Goal: Check status: Check status

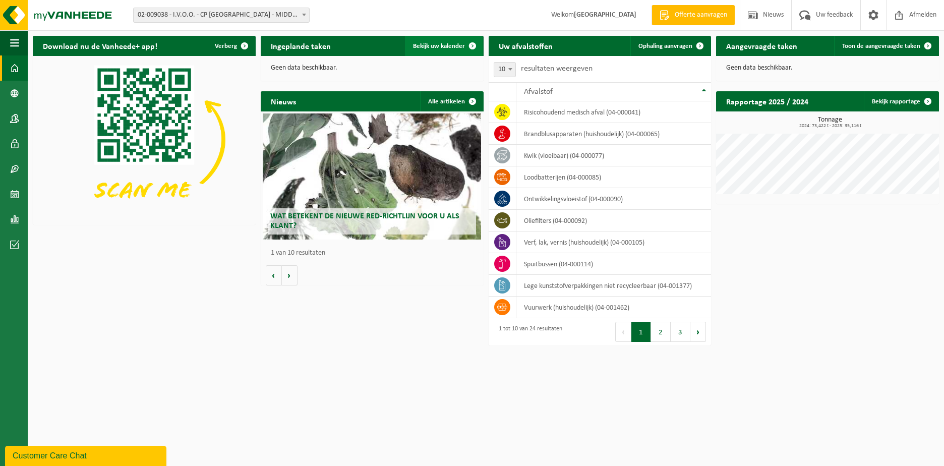
click at [443, 46] on span "Bekijk uw kalender" at bounding box center [439, 46] width 52 height 7
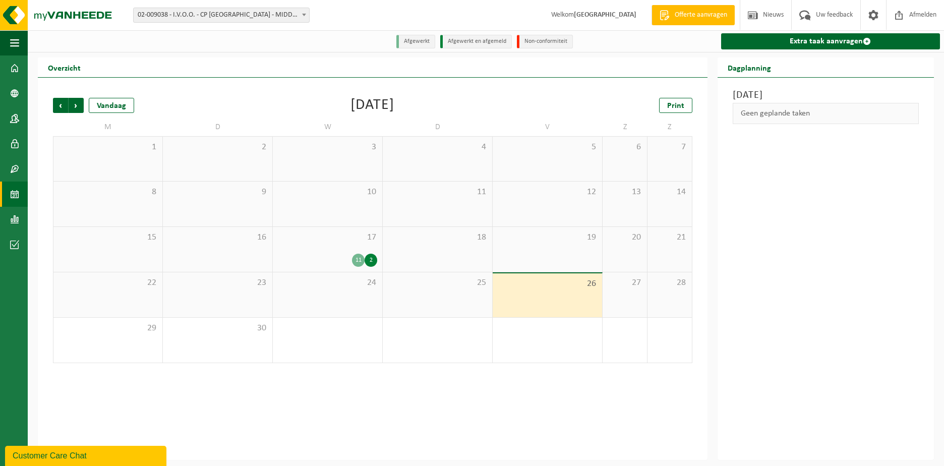
click at [322, 245] on div "17 11 2" at bounding box center [327, 249] width 109 height 45
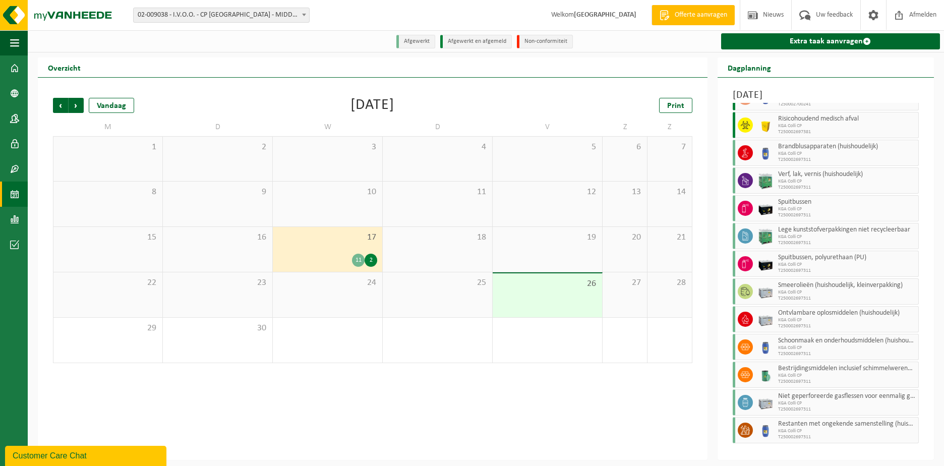
scroll to position [49, 0]
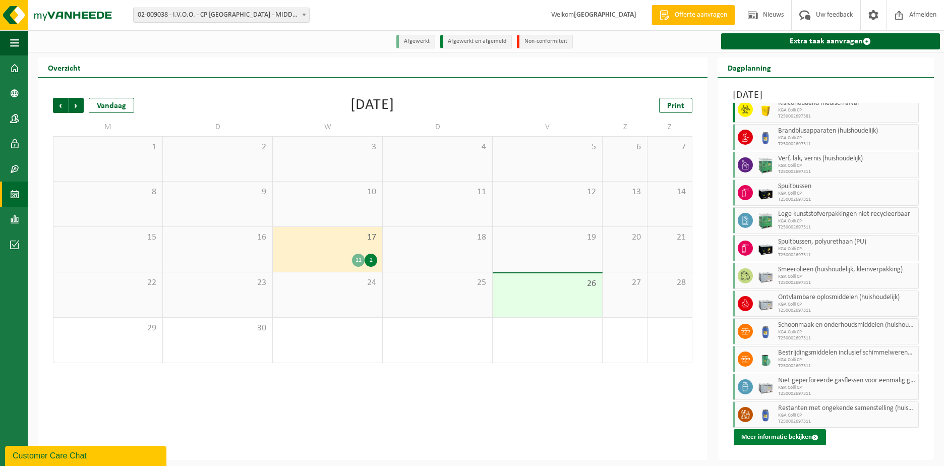
click at [785, 435] on button "Meer informatie bekijken" at bounding box center [779, 437] width 92 height 16
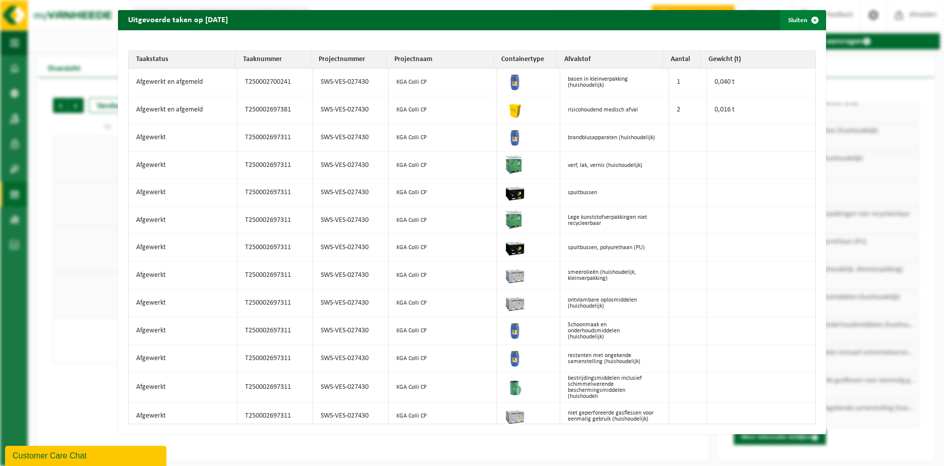
click at [808, 16] on span "button" at bounding box center [815, 20] width 20 height 20
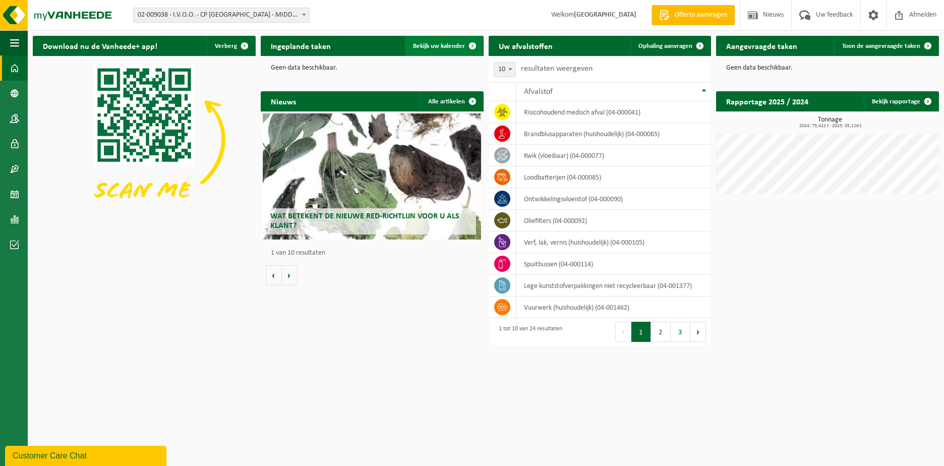
click at [430, 45] on span "Bekijk uw kalender" at bounding box center [439, 46] width 52 height 7
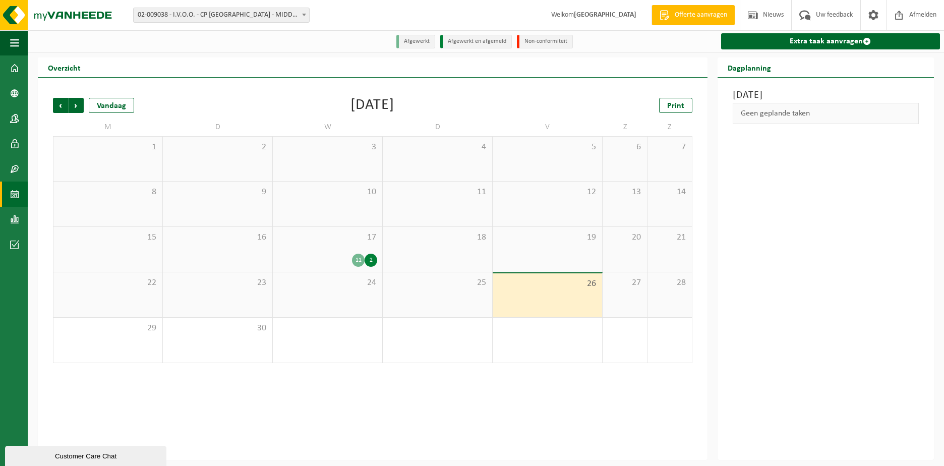
click at [339, 241] on span "17" at bounding box center [327, 237] width 99 height 11
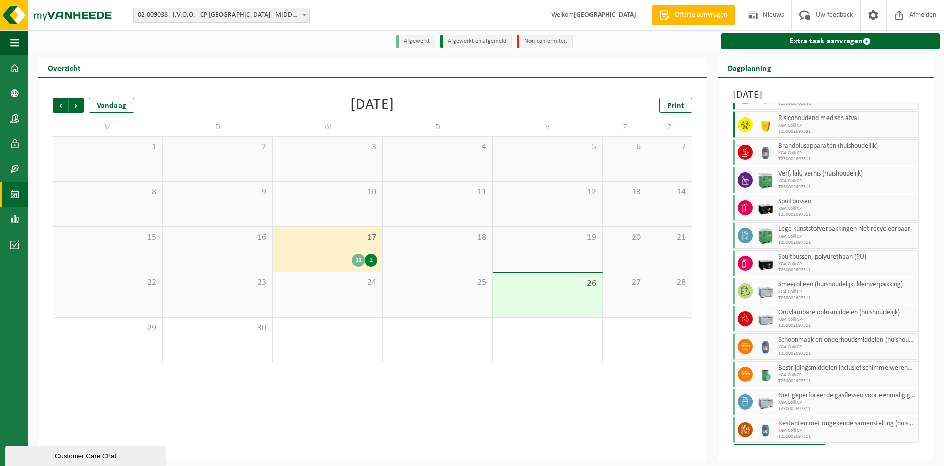
scroll to position [49, 0]
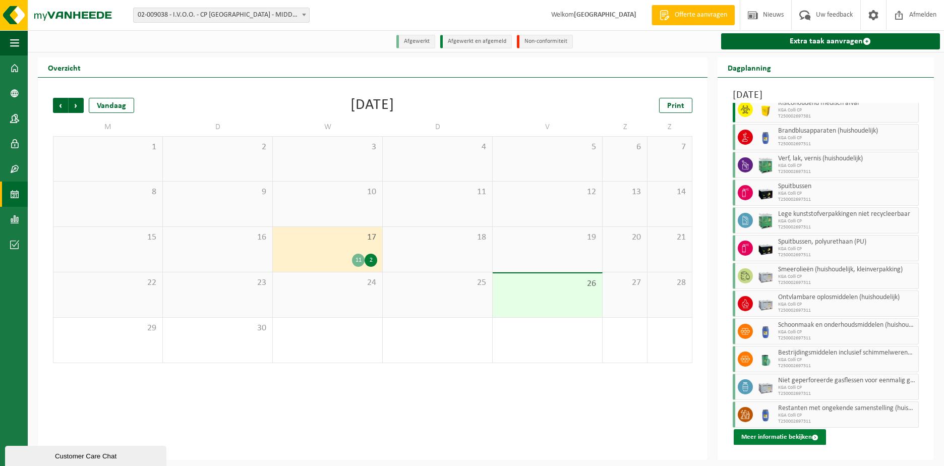
click at [769, 438] on button "Meer informatie bekijken" at bounding box center [779, 437] width 92 height 16
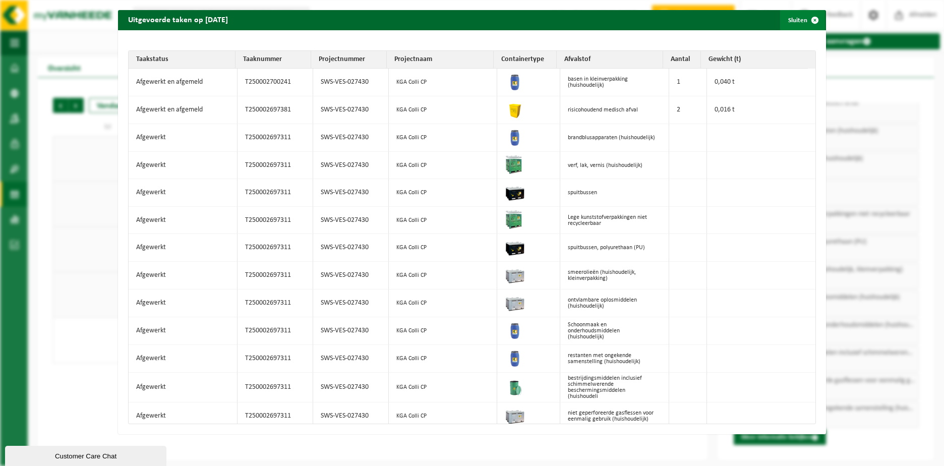
click at [805, 19] on span "button" at bounding box center [815, 20] width 20 height 20
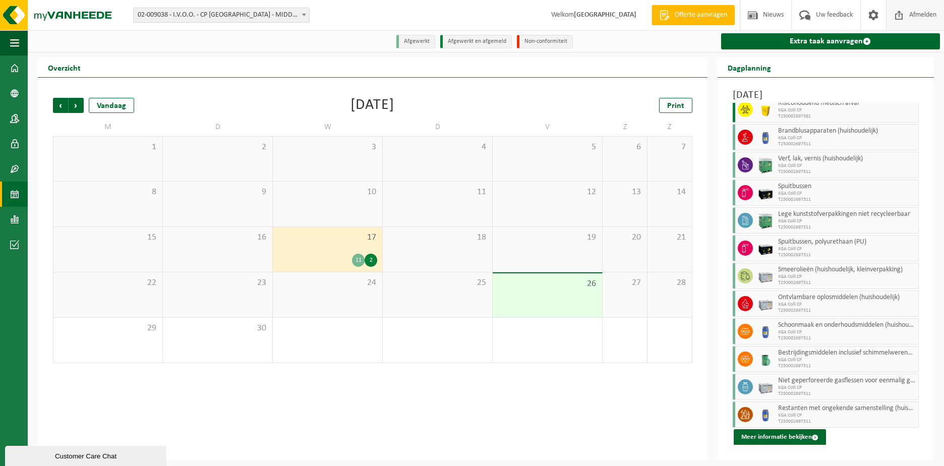
click at [933, 10] on span "Afmelden" at bounding box center [922, 15] width 32 height 30
